Goal: Transaction & Acquisition: Purchase product/service

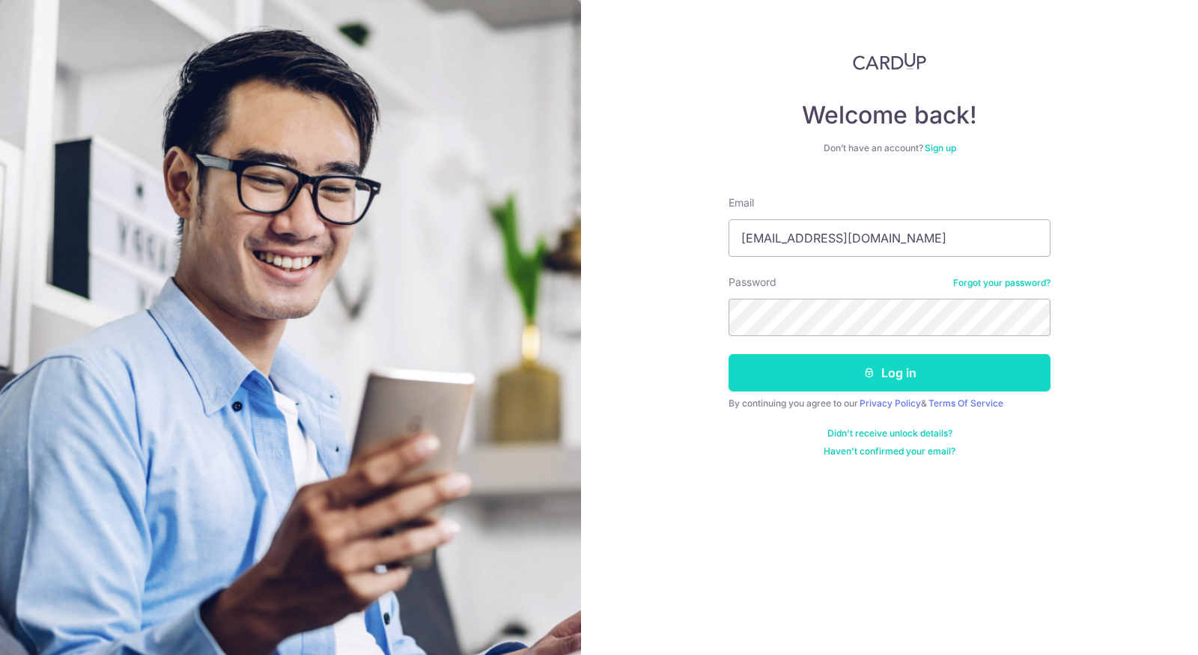
click at [810, 374] on button "Log in" at bounding box center [890, 372] width 322 height 37
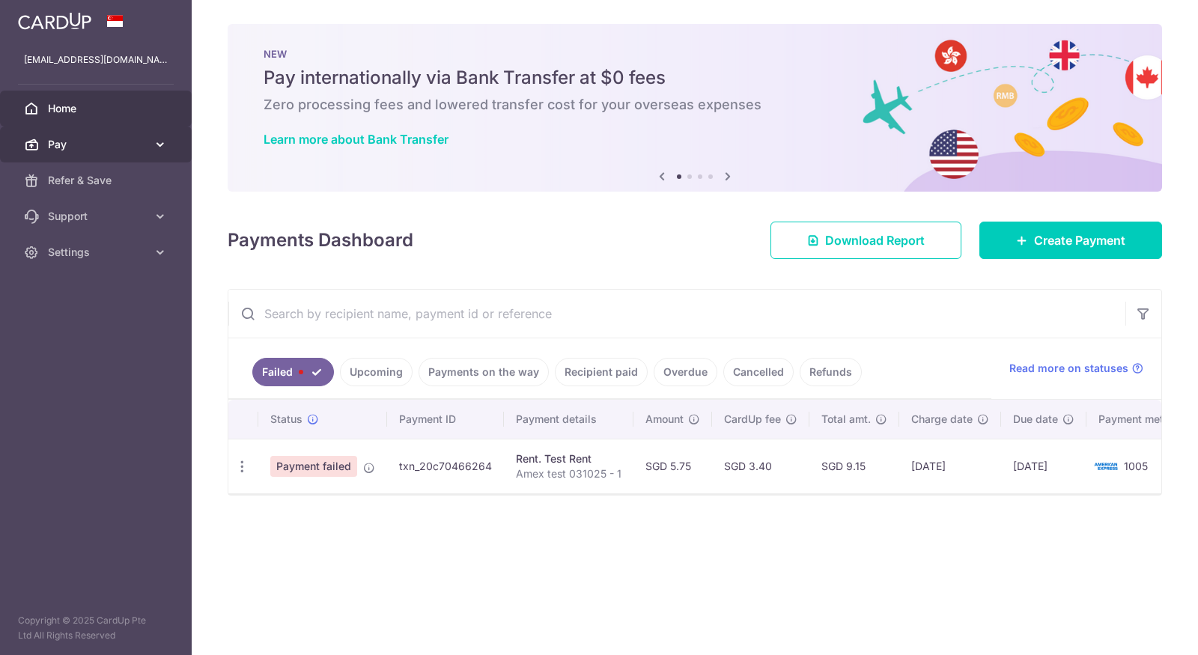
click at [132, 148] on span "Pay" at bounding box center [97, 144] width 99 height 15
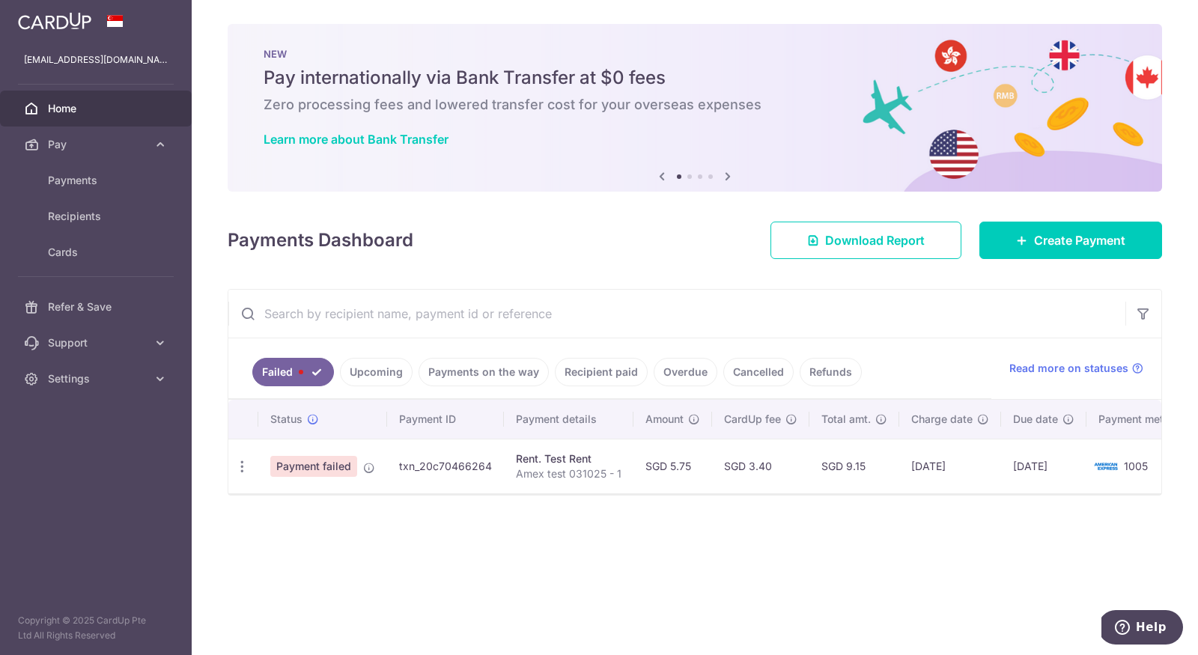
click at [394, 376] on link "Upcoming" at bounding box center [376, 372] width 73 height 28
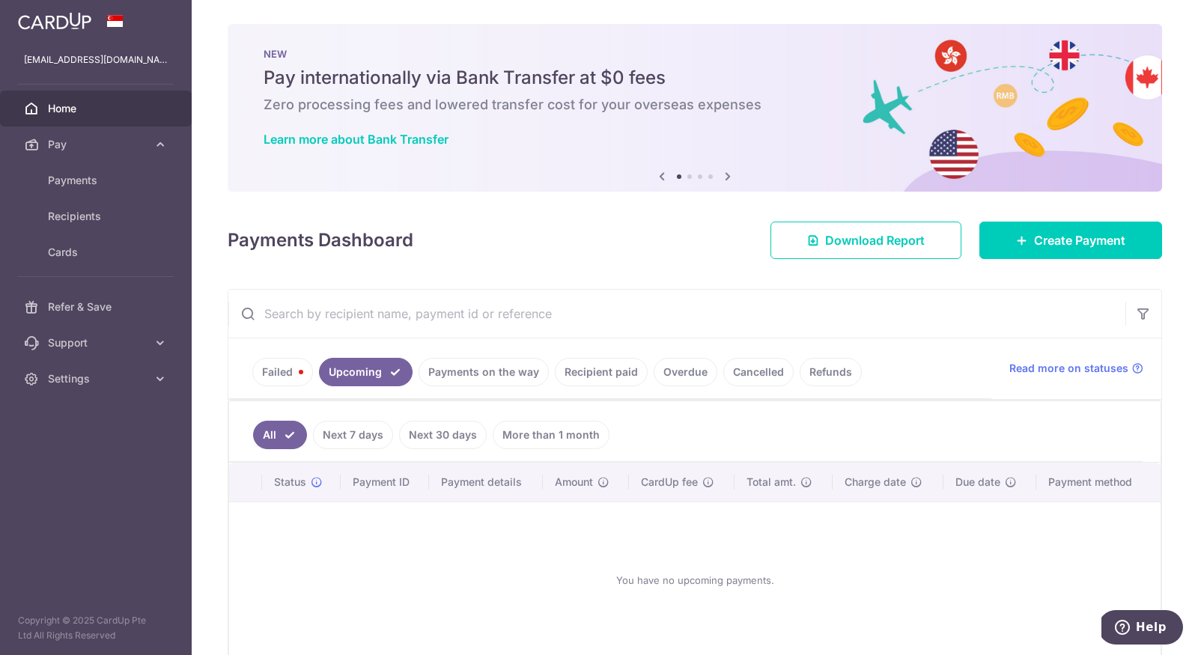
click at [296, 374] on link "Failed" at bounding box center [282, 372] width 61 height 28
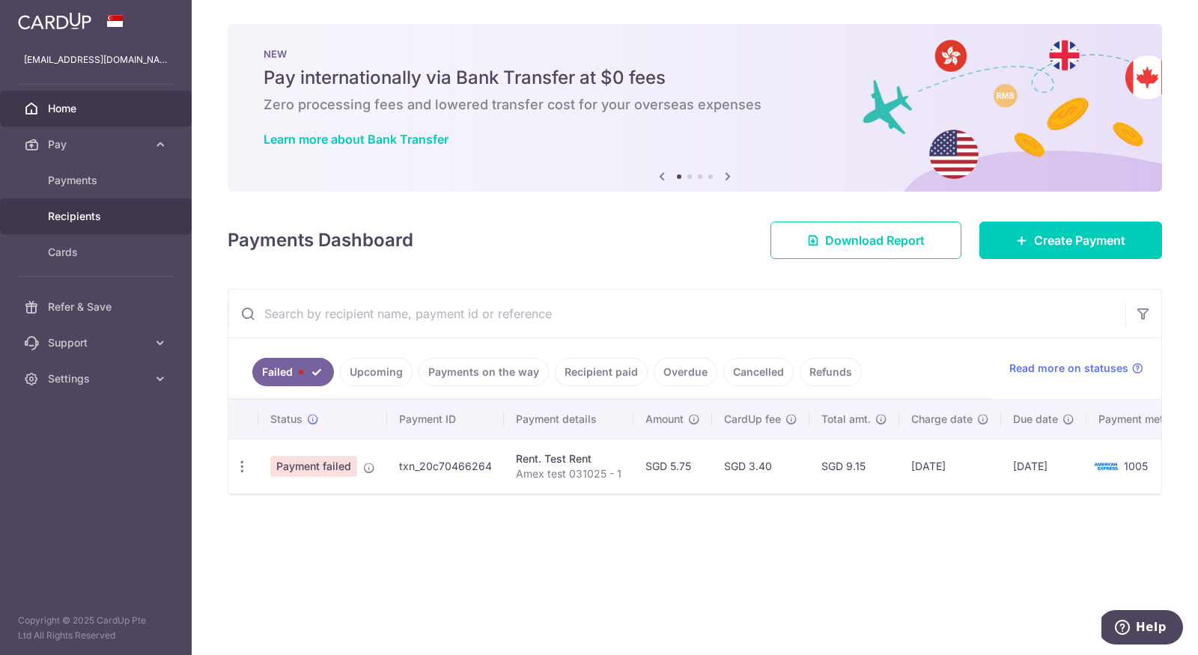
click at [93, 216] on span "Recipients" at bounding box center [97, 216] width 99 height 15
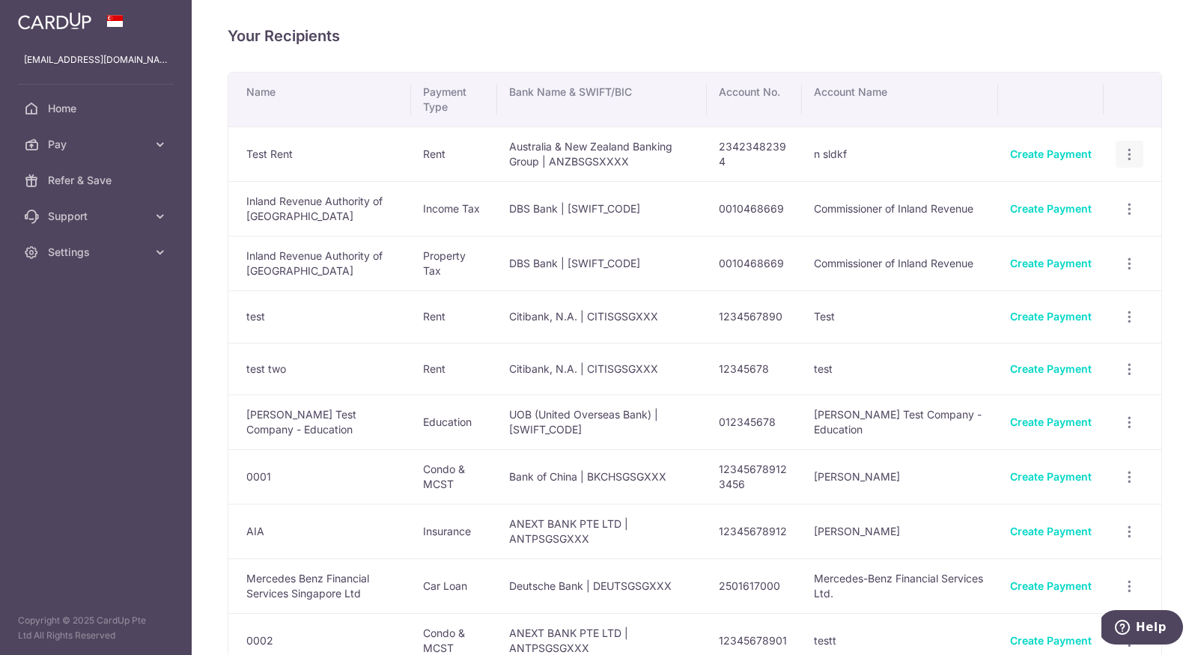
click at [1133, 156] on icon "button" at bounding box center [1130, 155] width 16 height 16
click at [1061, 189] on span "View/Edit" at bounding box center [1080, 195] width 102 height 18
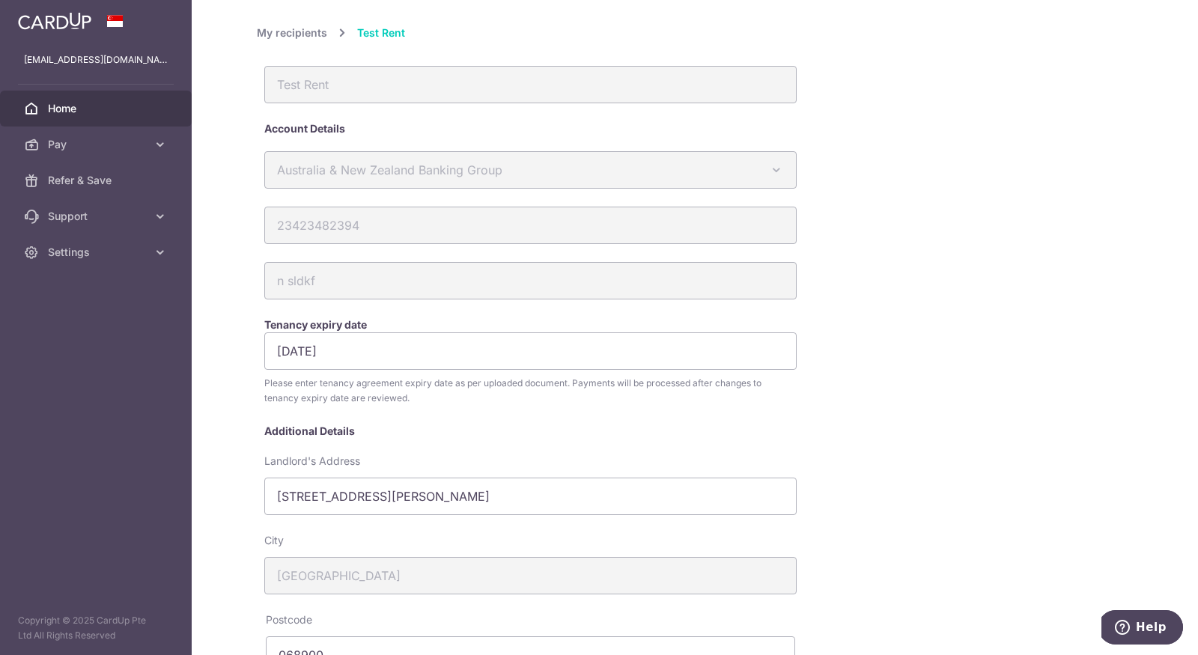
click at [57, 113] on span "Home" at bounding box center [97, 108] width 99 height 15
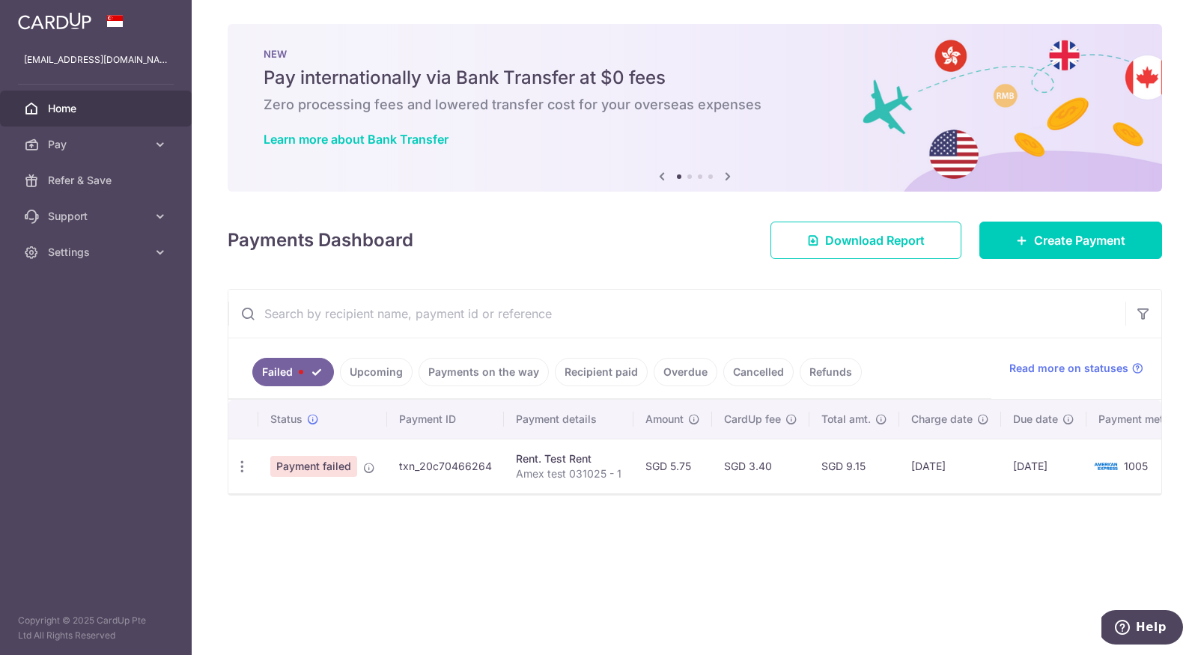
click at [1071, 220] on div "Payments Dashboard Download Report Create Payment" at bounding box center [695, 237] width 934 height 43
click at [1040, 240] on span "Create Payment" at bounding box center [1079, 240] width 91 height 18
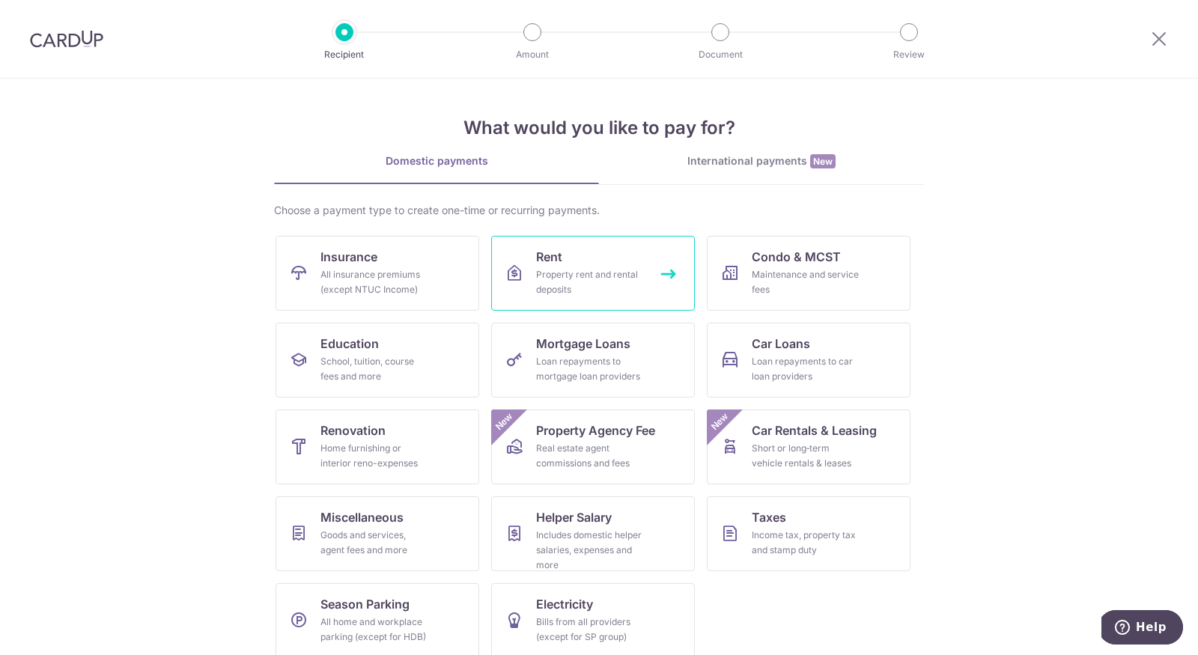
click at [603, 267] on div "Property rent and rental deposits" at bounding box center [590, 282] width 108 height 30
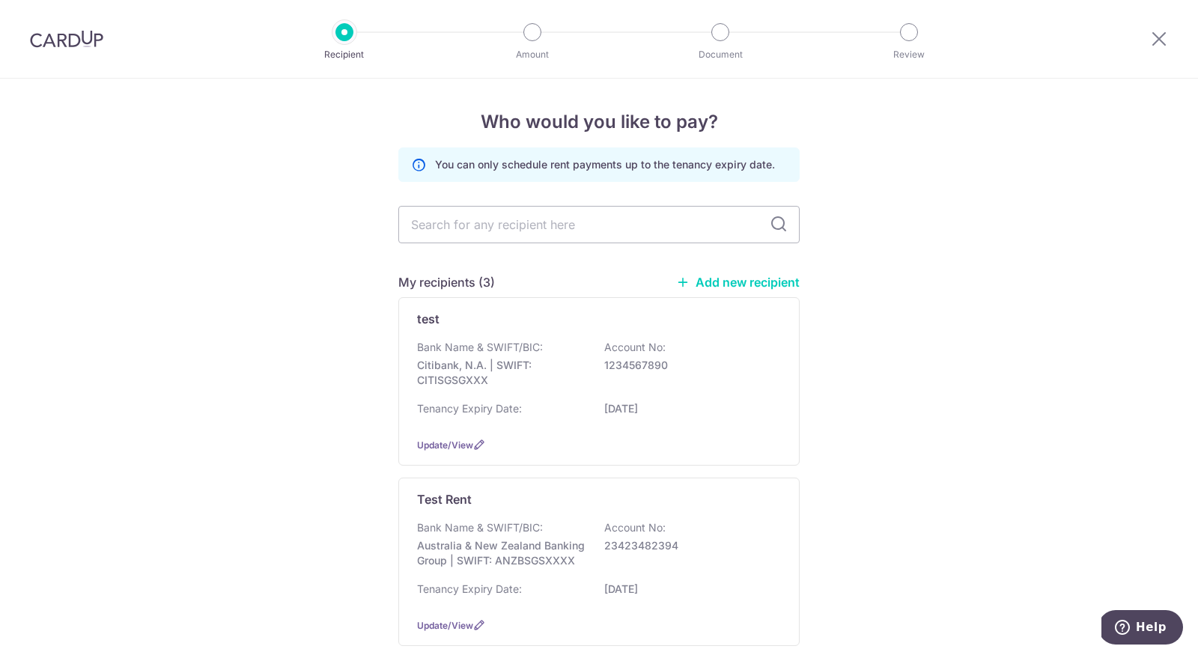
click at [739, 283] on link "Add new recipient" at bounding box center [738, 282] width 124 height 15
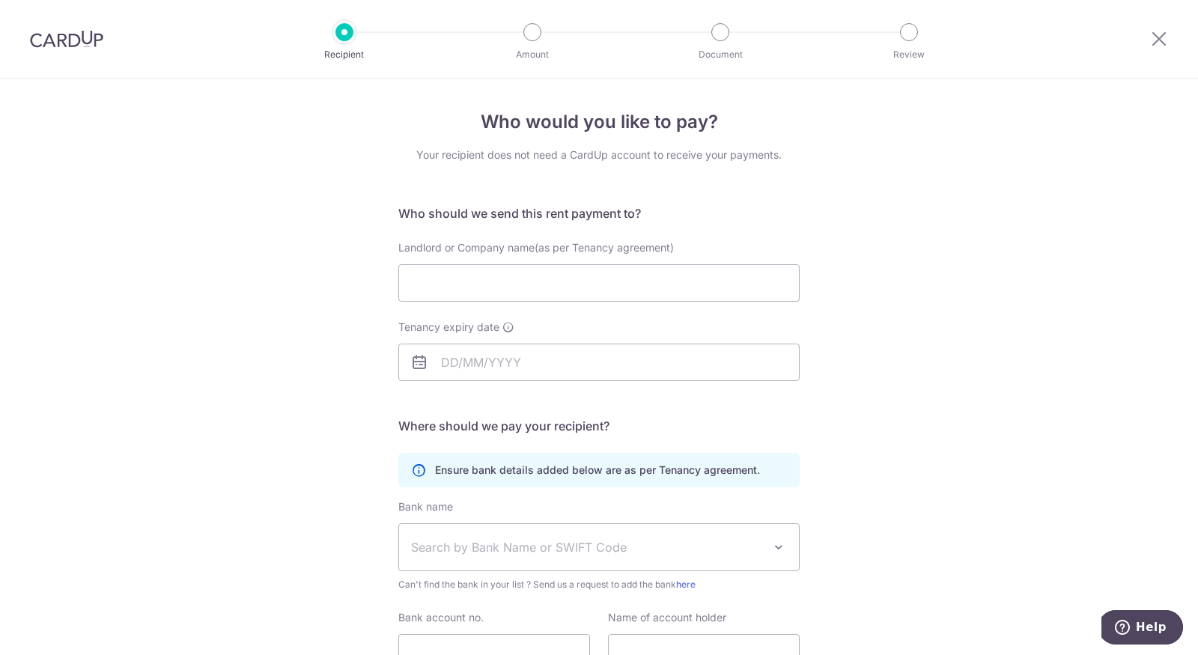
click at [58, 42] on img at bounding box center [66, 39] width 73 height 18
